Goal: Find specific page/section: Find specific page/section

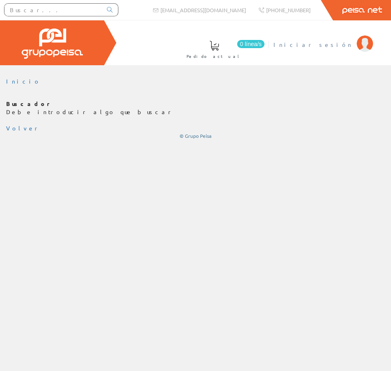
click at [349, 48] on span "Iniciar sesión" at bounding box center [312, 44] width 79 height 8
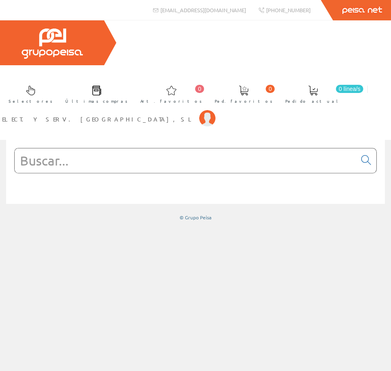
click at [138, 148] on input "text" at bounding box center [185, 160] width 341 height 24
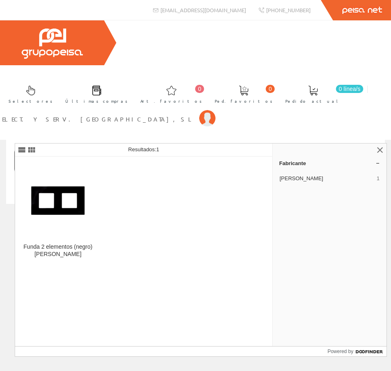
type input "2700627-071"
click at [62, 274] on div "Funda 2 elementos (negro) [PERSON_NAME]" at bounding box center [144, 252] width 258 height 190
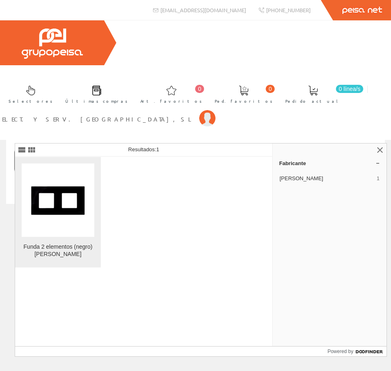
click at [64, 249] on div "Funda 2 elementos (negro) [PERSON_NAME]" at bounding box center [58, 250] width 73 height 15
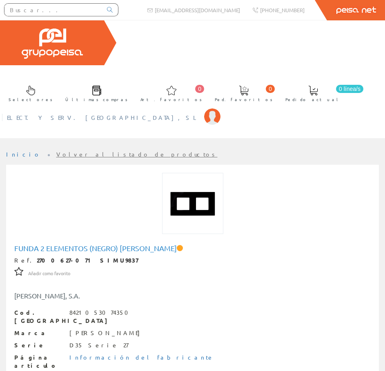
click at [222, 107] on li "ELECT. Y SERV. BERDUN, SL Mi cuenta Mis datos Mis ofertas Mis pedidos Mis albar…" at bounding box center [113, 122] width 217 height 31
click at [200, 113] on span "ELECT. Y SERV. [GEOGRAPHIC_DATA], SL" at bounding box center [103, 117] width 193 height 8
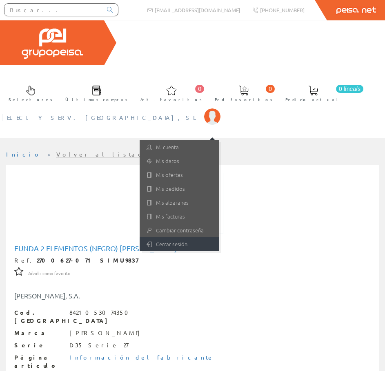
click at [219, 237] on link "Cerrar sesión" at bounding box center [179, 244] width 80 height 14
